Goal: Task Accomplishment & Management: Use online tool/utility

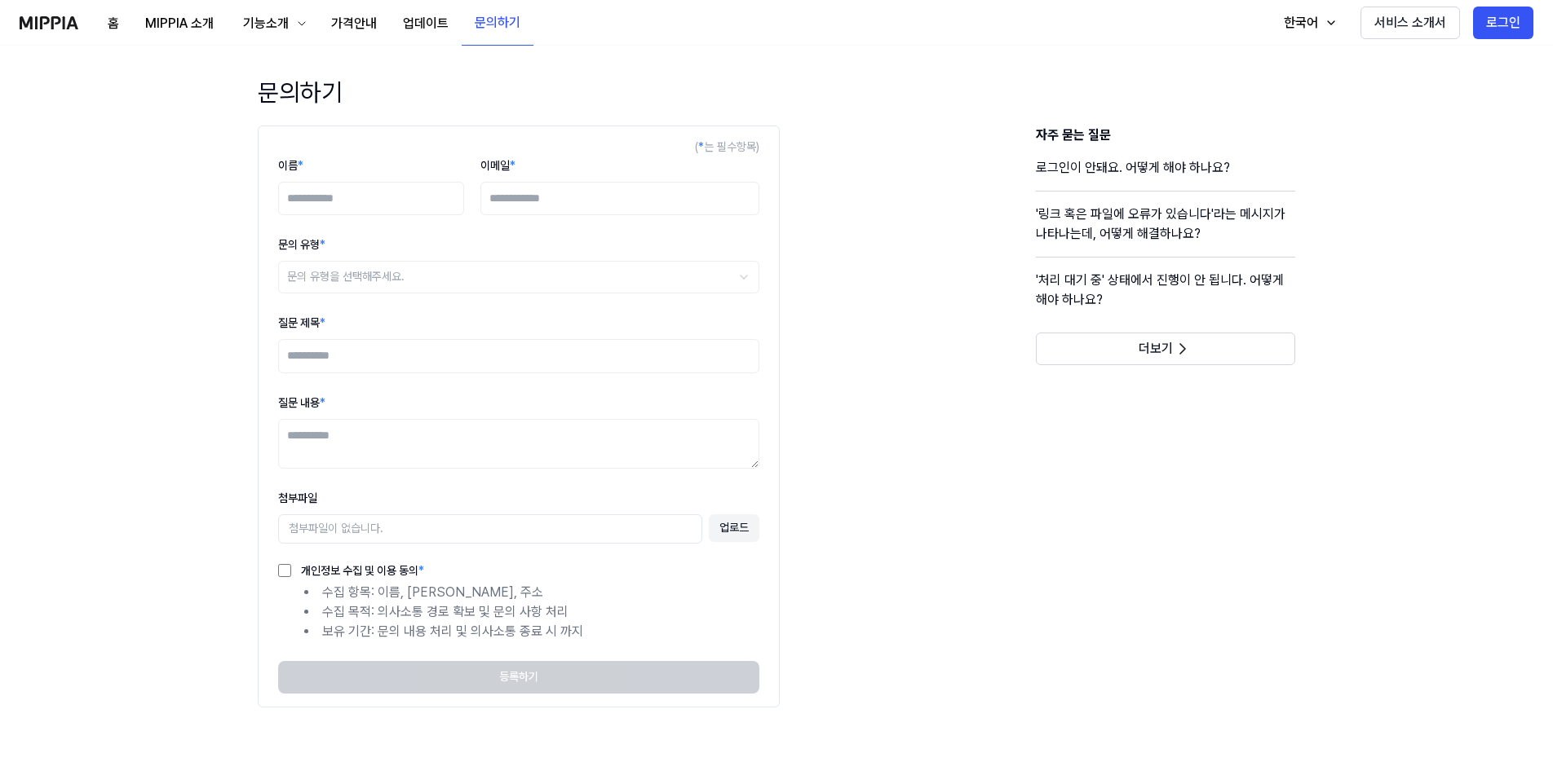
click at [65, 15] on div "홈 MIPPIA 소개 기능소개 가격안내 업데이트 문의하기 고객센터" at bounding box center [276, 23] width 513 height 45
click at [67, 20] on img at bounding box center [49, 23] width 59 height 13
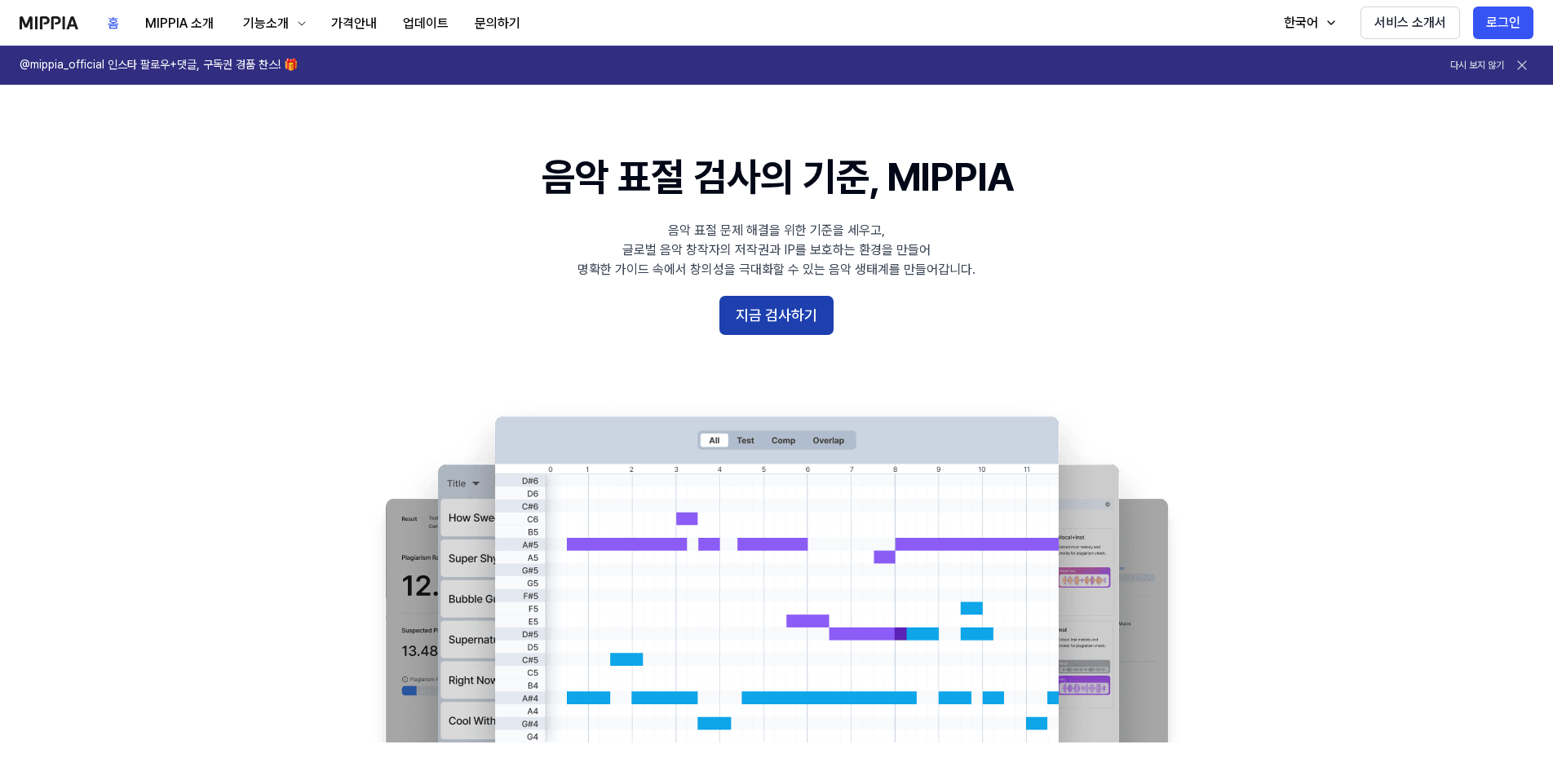
click at [774, 324] on button "지금 검사하기" at bounding box center [776, 315] width 115 height 39
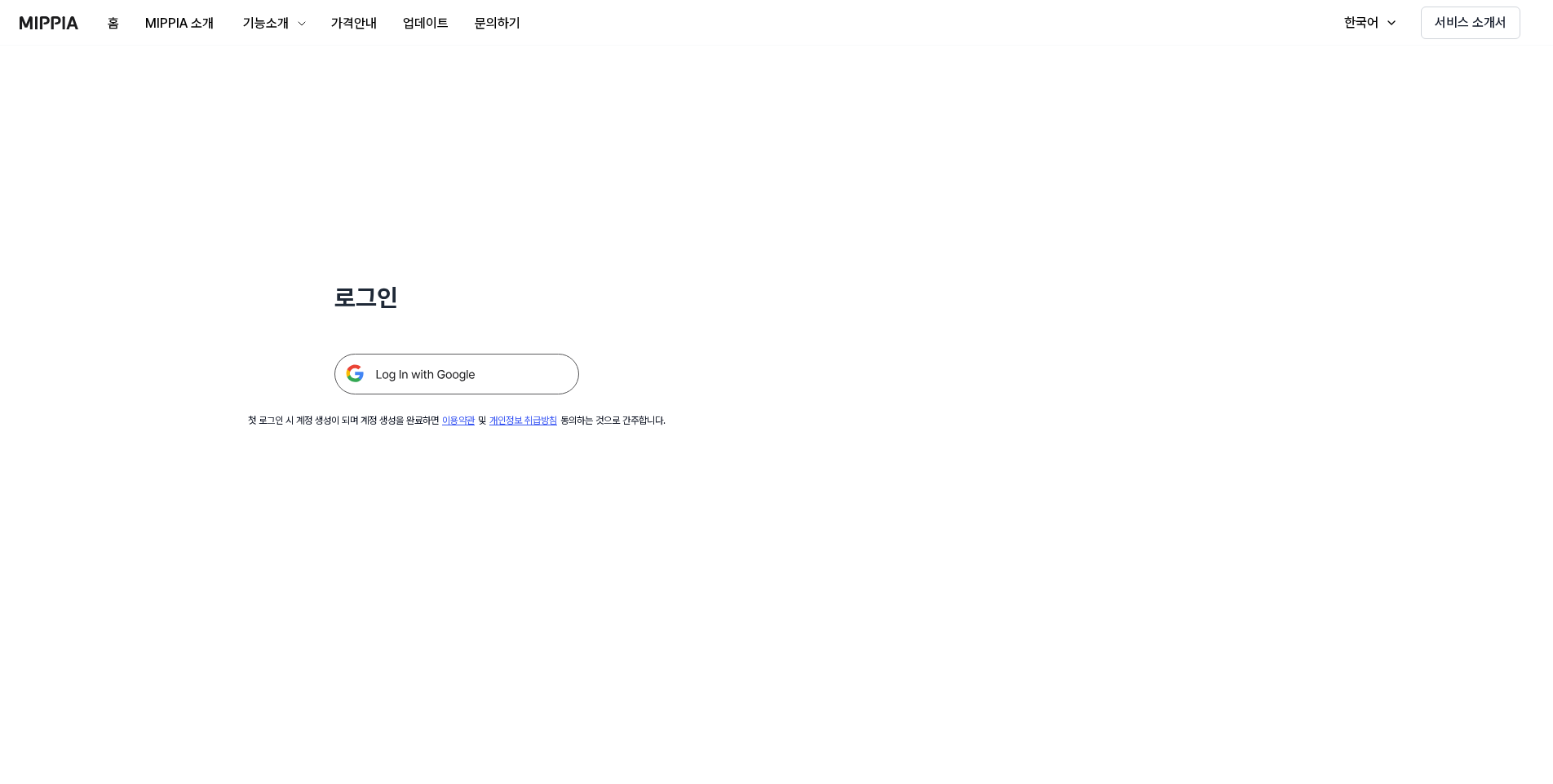
click at [444, 379] on img at bounding box center [457, 374] width 245 height 41
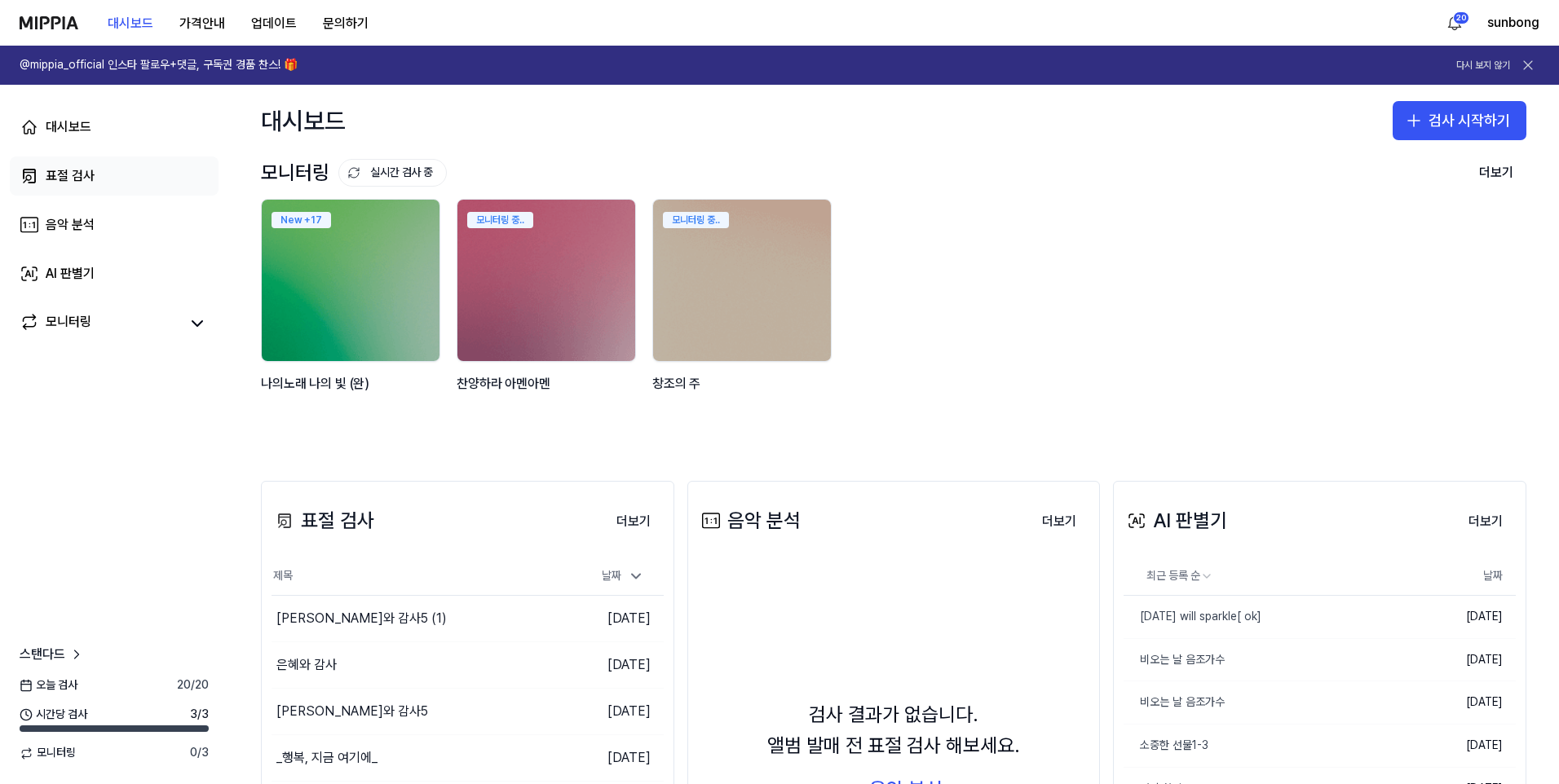
click at [89, 176] on div "표절 검사" at bounding box center [70, 176] width 49 height 19
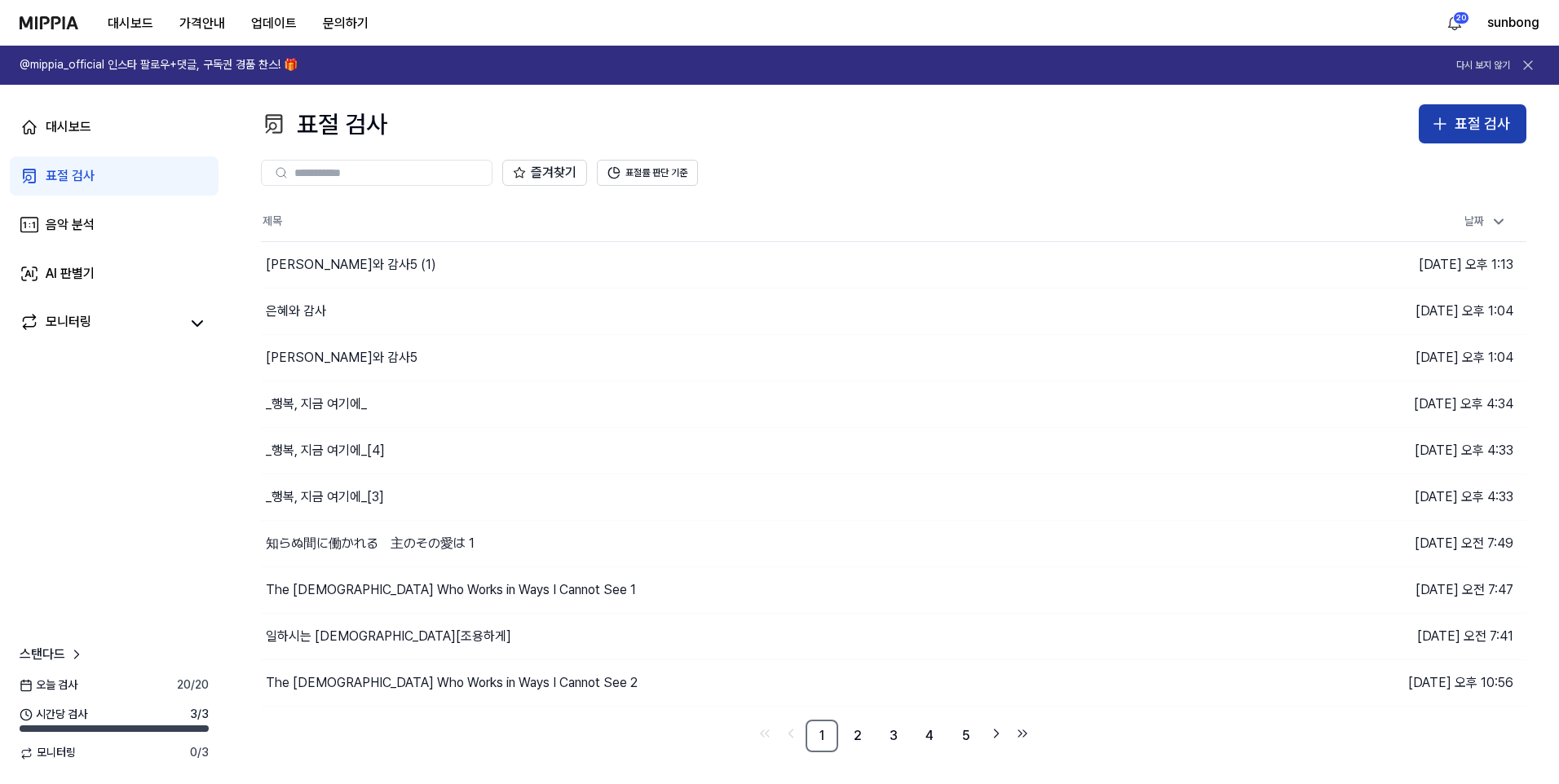
click at [1456, 122] on div "표절 검사" at bounding box center [1482, 125] width 55 height 23
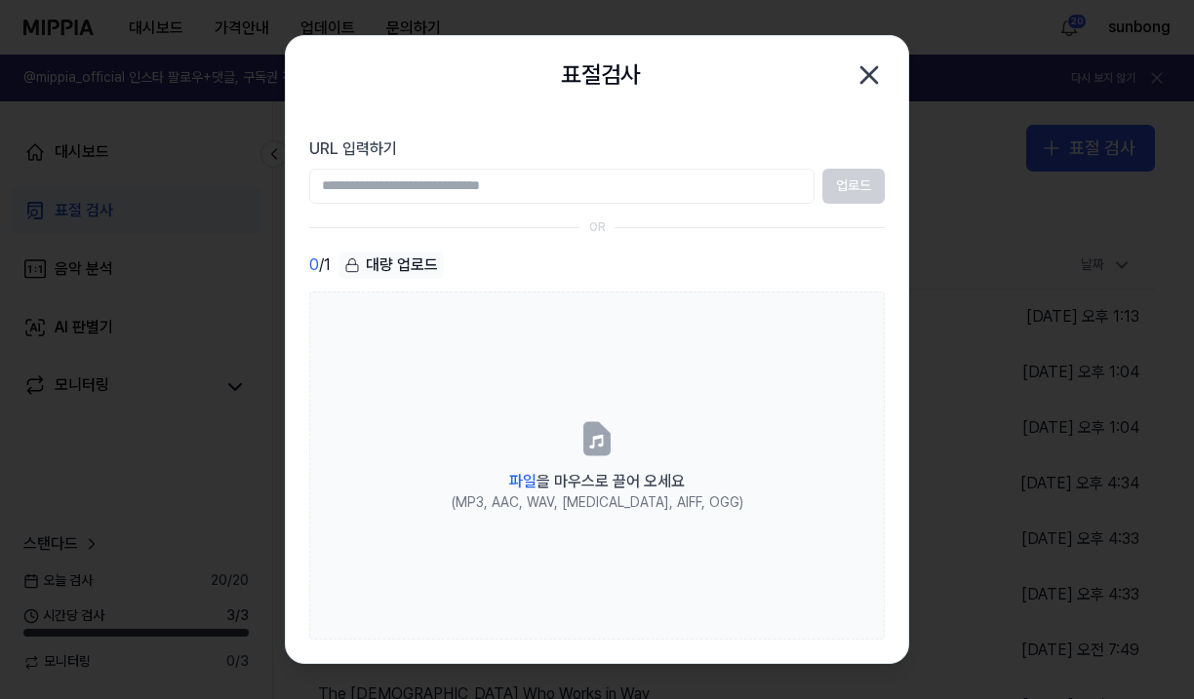
click at [69, 57] on div at bounding box center [597, 349] width 1194 height 699
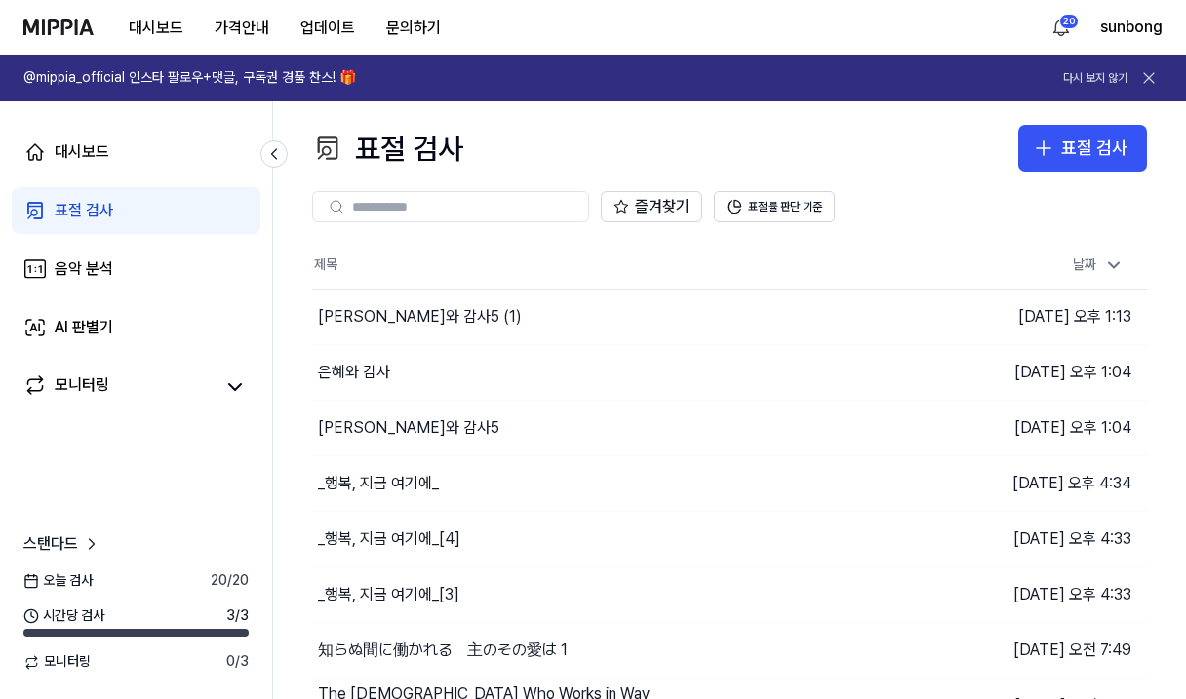
click at [536, 27] on div "대시보드 가격안내 업데이트 문의하기 20 sunbong" at bounding box center [592, 27] width 1139 height 54
click at [1043, 146] on icon "button" at bounding box center [1043, 148] width 0 height 14
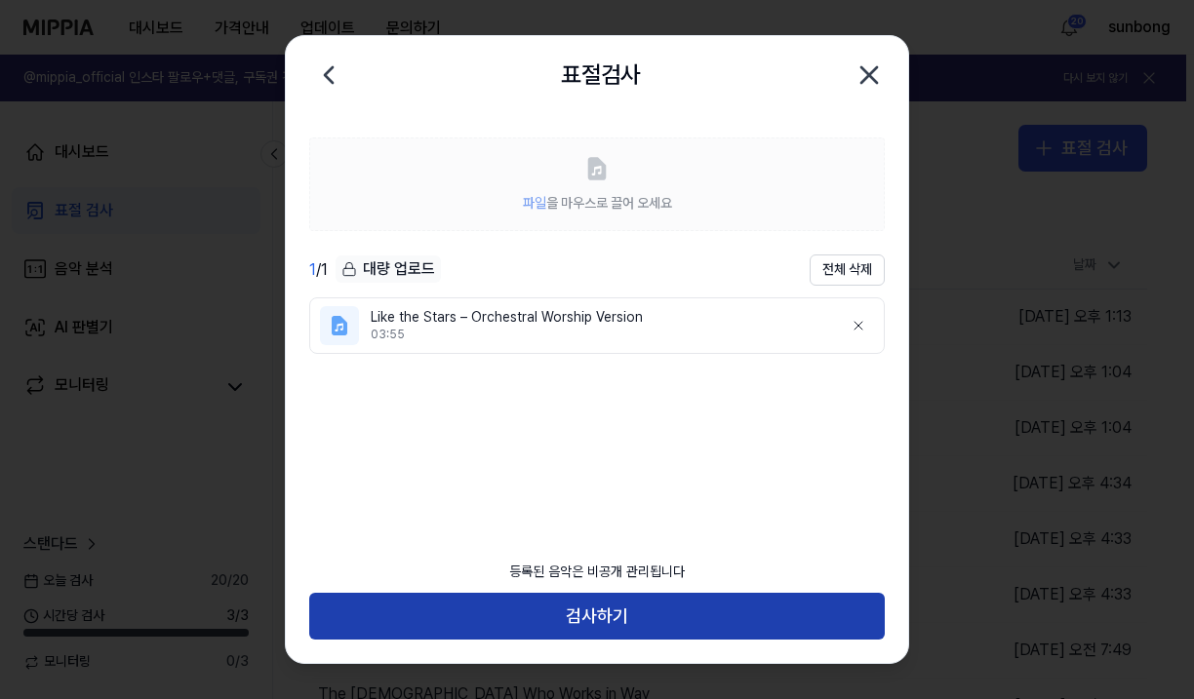
click at [598, 623] on button "검사하기" at bounding box center [596, 616] width 575 height 47
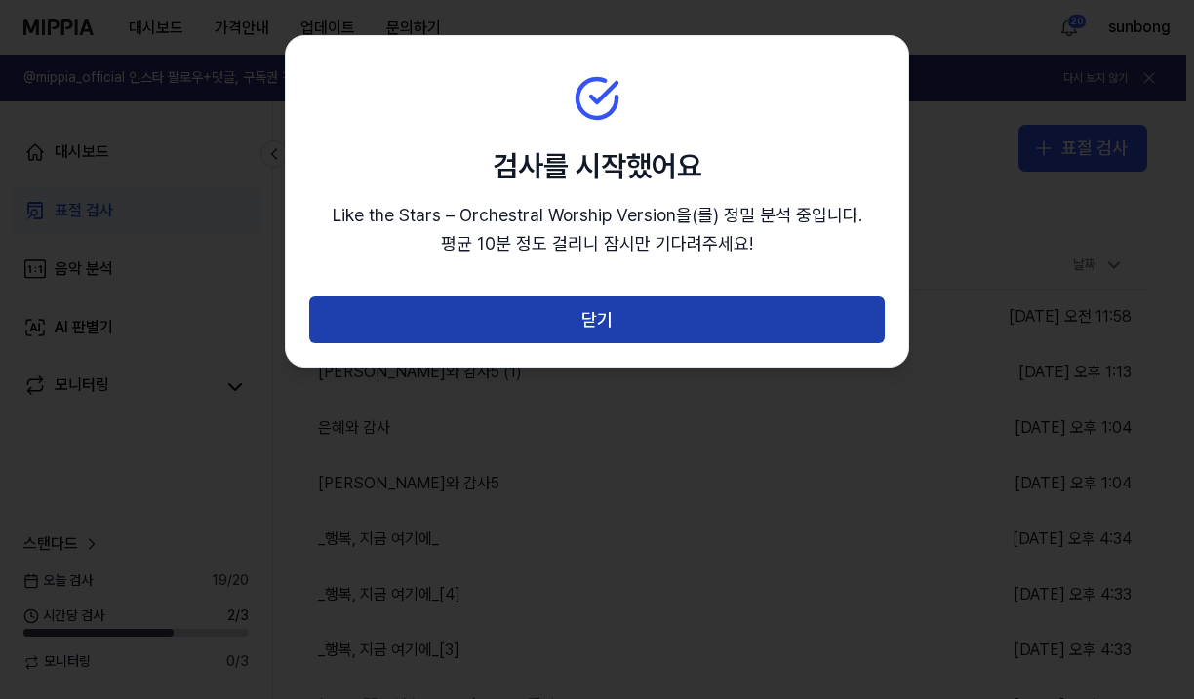
click at [592, 315] on button "닫기" at bounding box center [596, 319] width 575 height 47
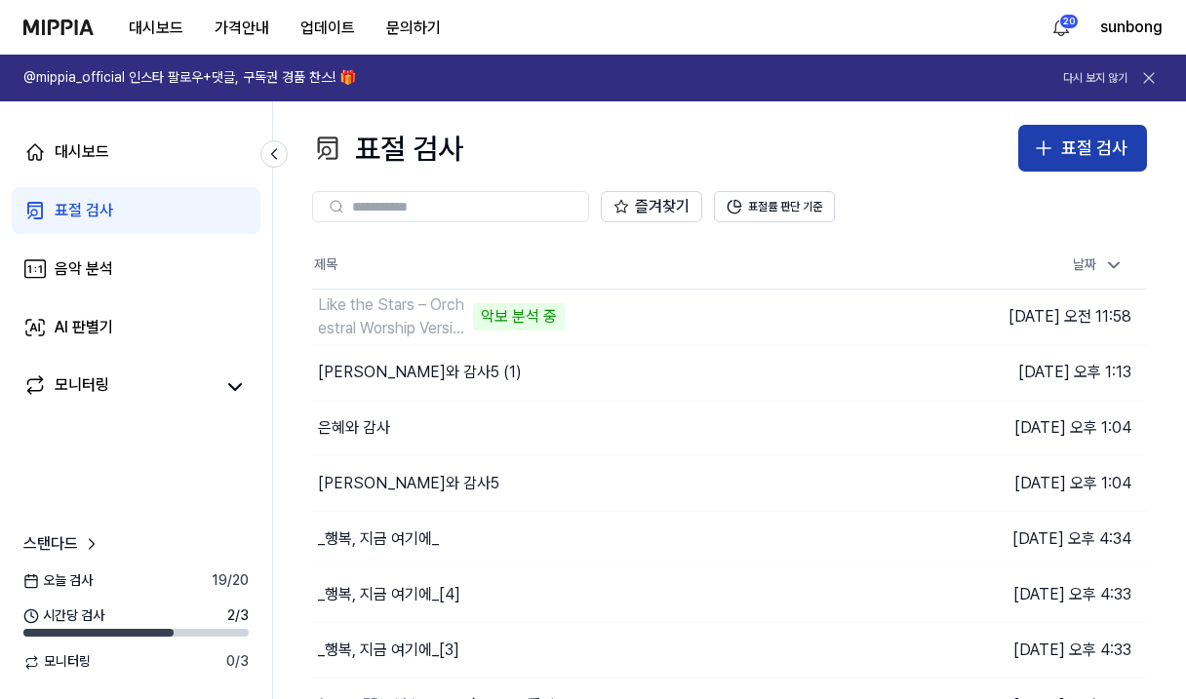
click at [1097, 136] on div "표절 검사" at bounding box center [1094, 149] width 66 height 28
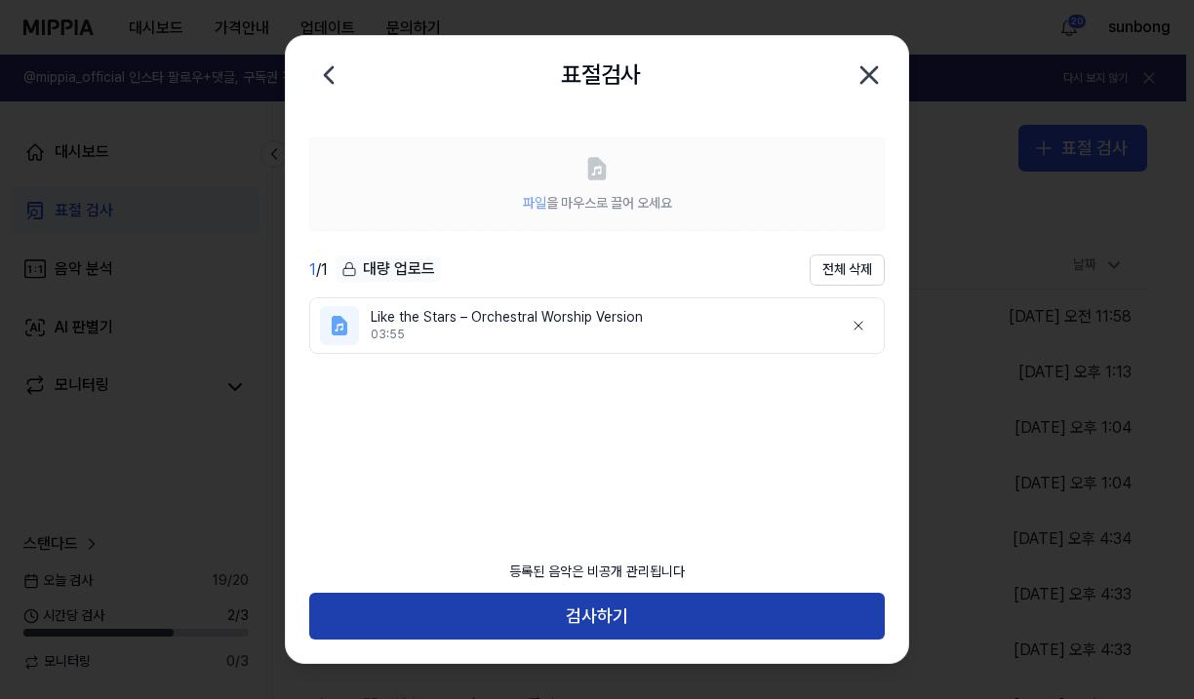
click at [558, 613] on button "검사하기" at bounding box center [596, 616] width 575 height 47
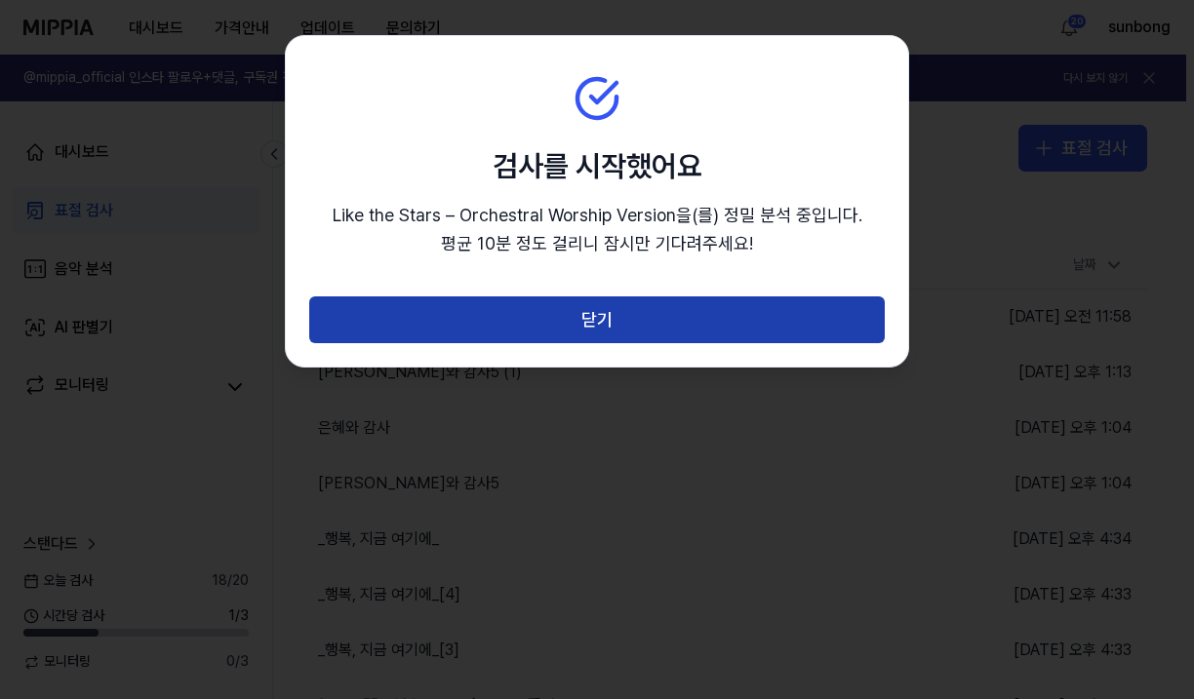
click at [585, 326] on button "닫기" at bounding box center [596, 319] width 575 height 47
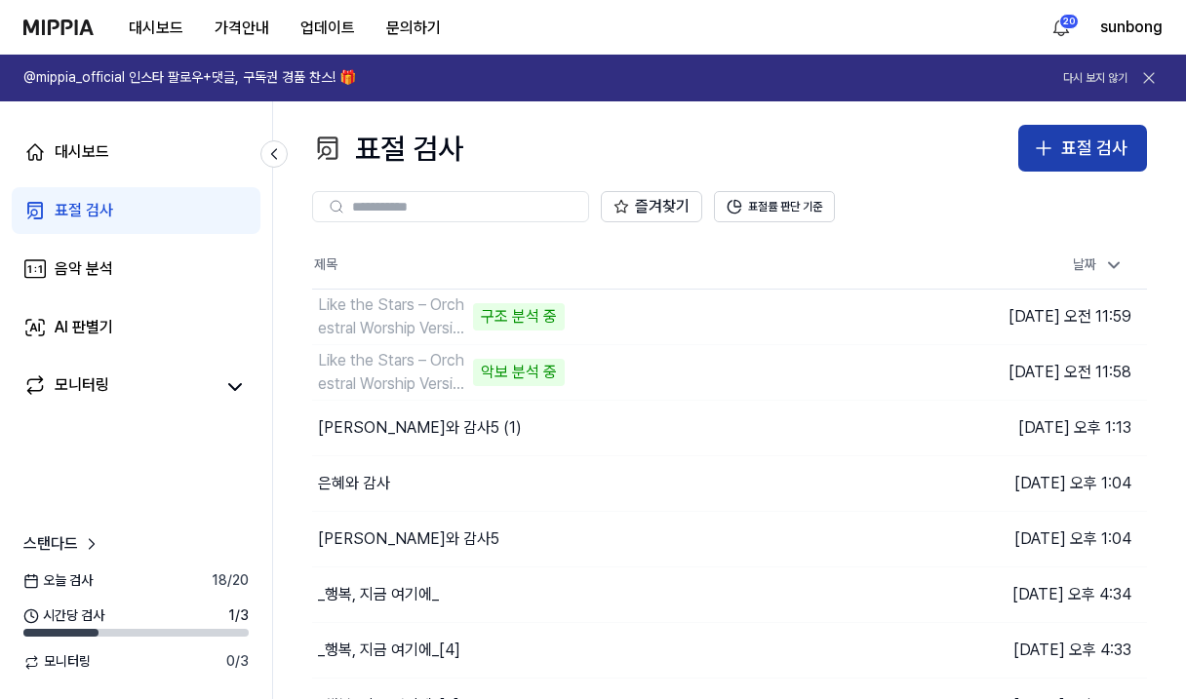
click at [1068, 139] on div "표절 검사" at bounding box center [1094, 149] width 66 height 28
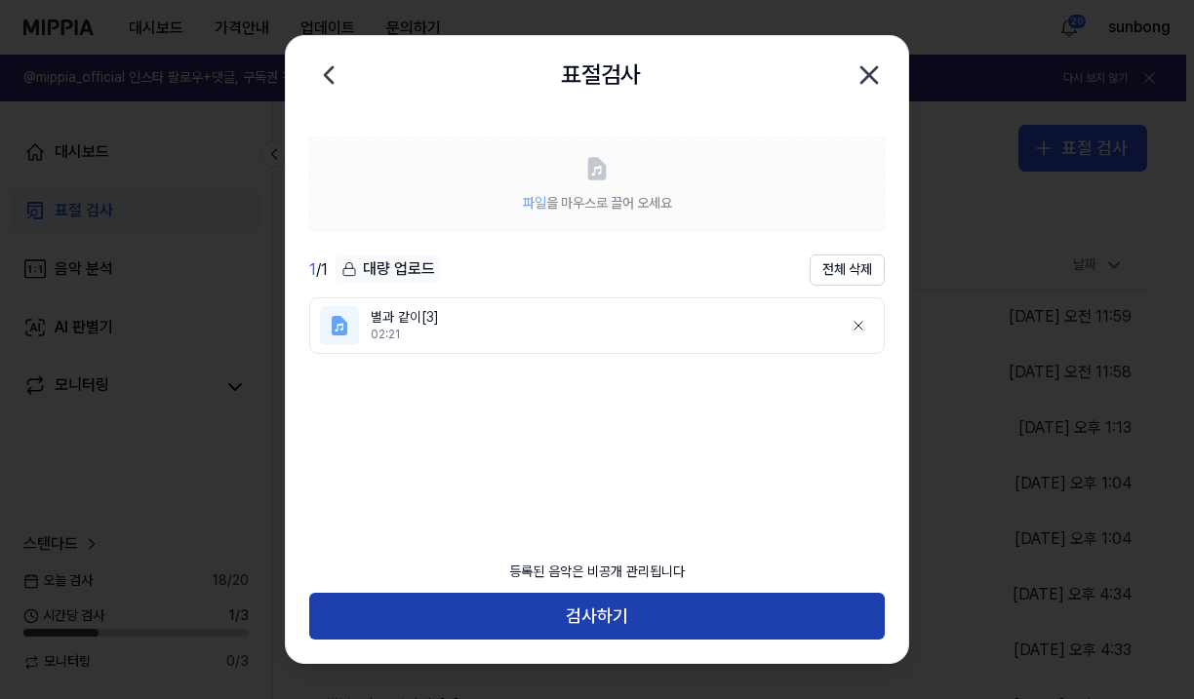
click at [565, 609] on button "검사하기" at bounding box center [596, 616] width 575 height 47
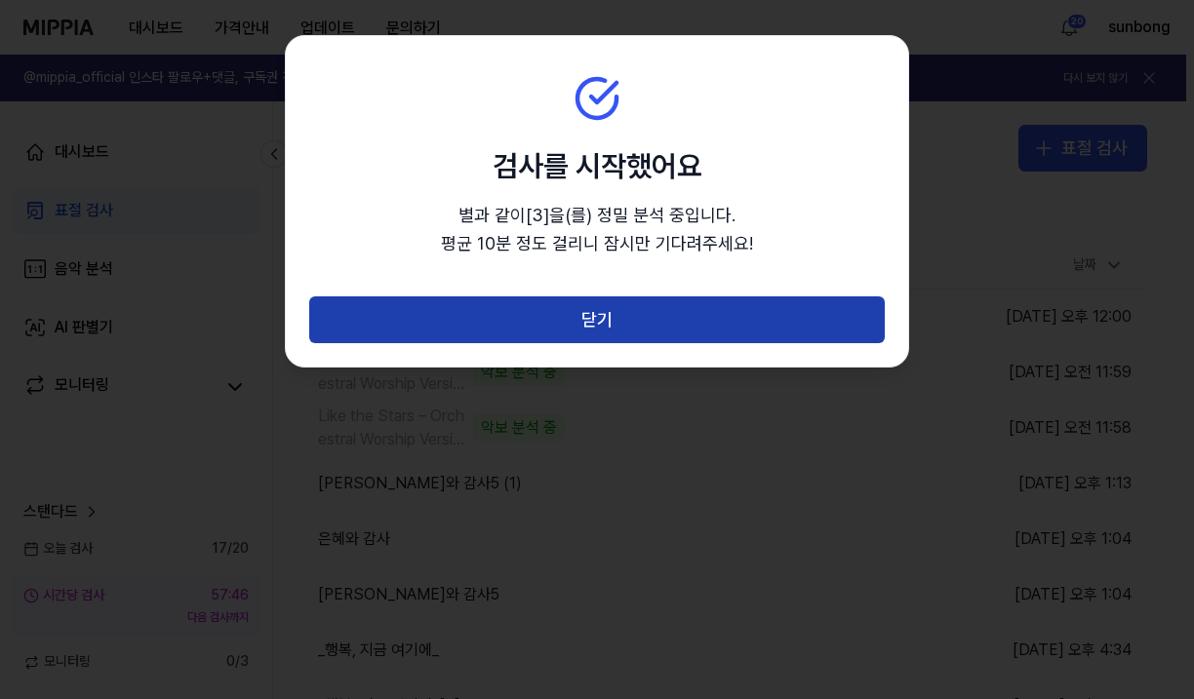
click at [591, 333] on button "닫기" at bounding box center [596, 319] width 575 height 47
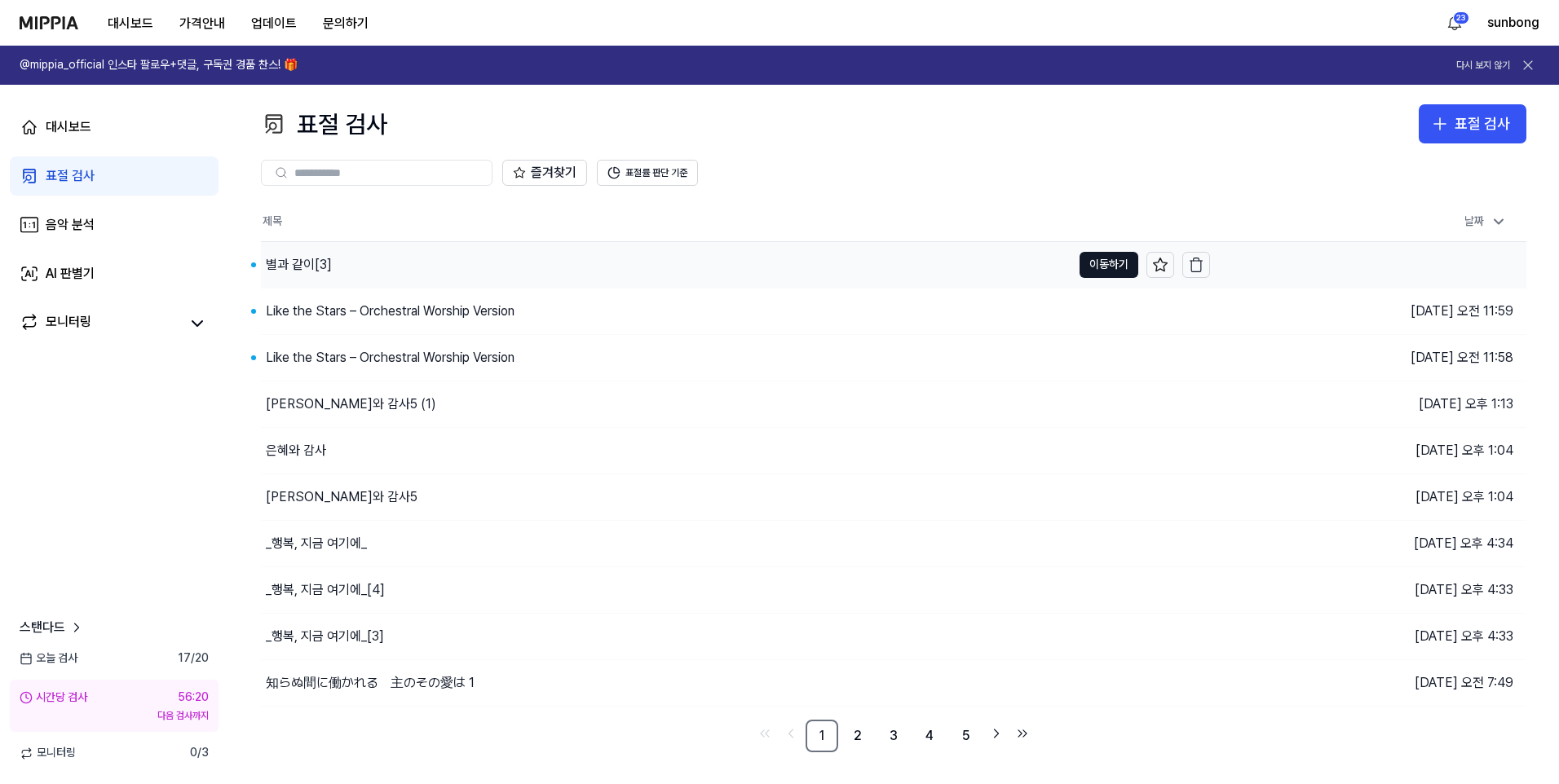
click at [305, 267] on div "별과 같이[3]" at bounding box center [298, 264] width 66 height 19
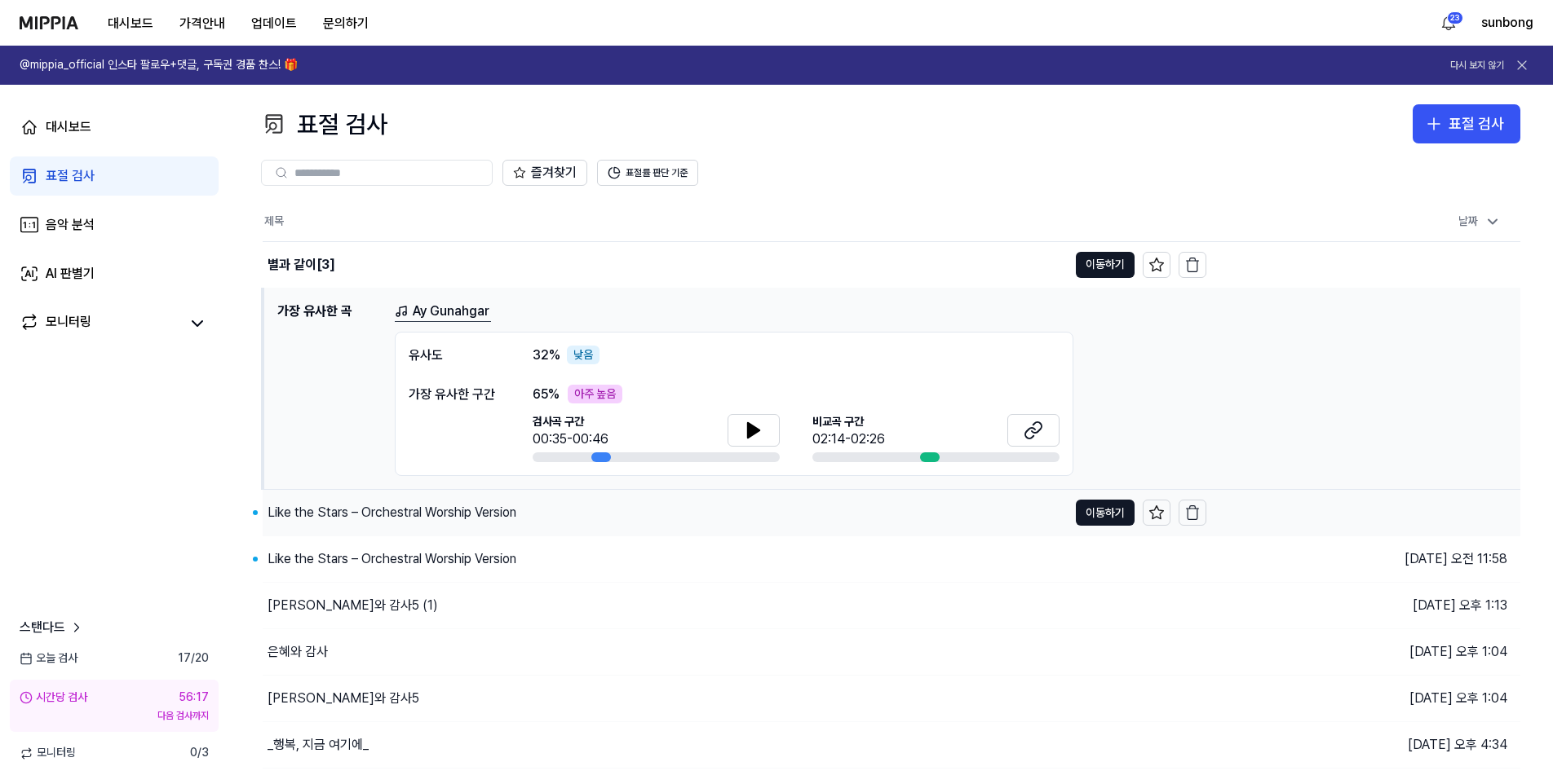
click at [336, 516] on div "Like the Stars – Orchestral Worship Version" at bounding box center [391, 512] width 248 height 19
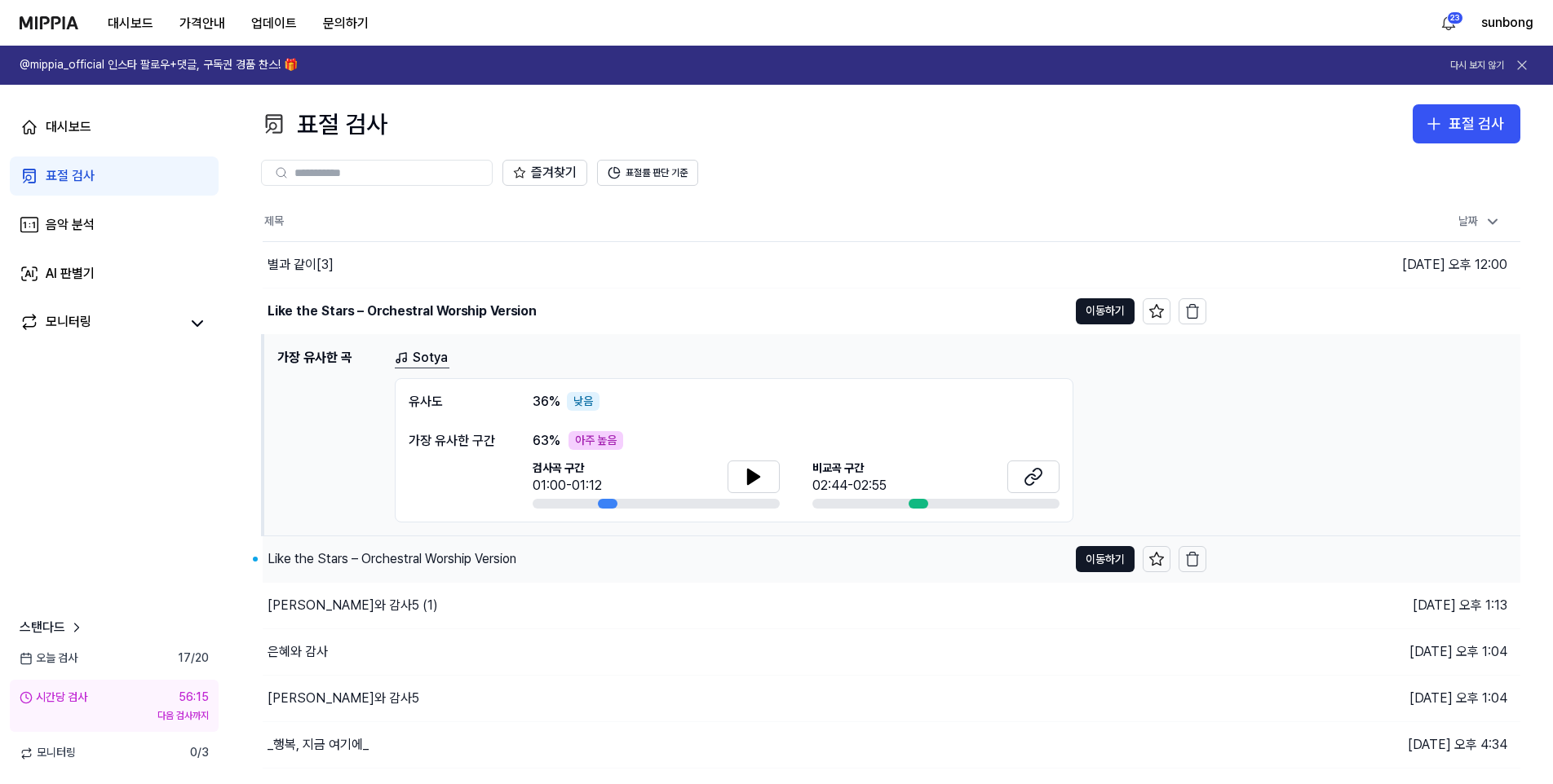
click at [329, 557] on div "Like the Stars – Orchestral Worship Version" at bounding box center [391, 558] width 248 height 19
